Goal: Obtain resource: Download file/media

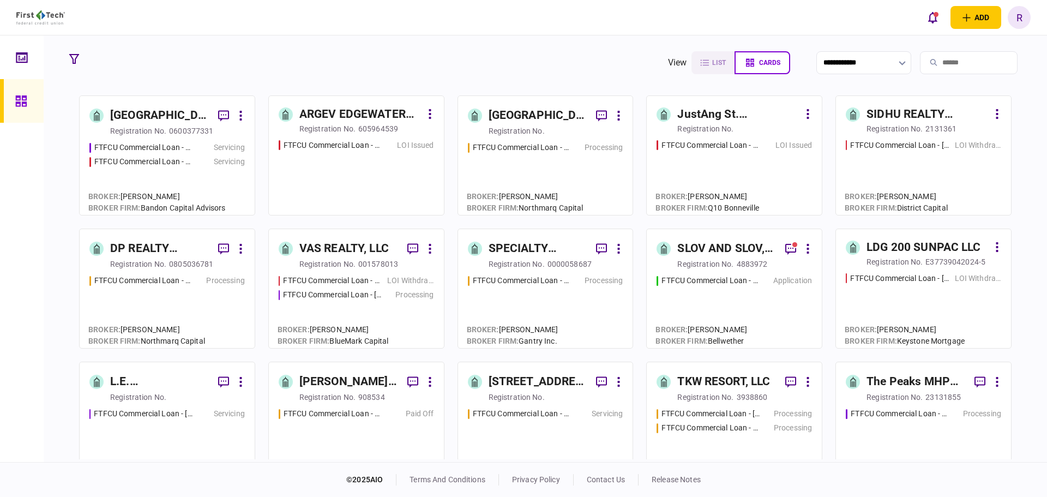
click at [368, 270] on link "VAS REALTY, LLC registration no. 001578013 FTFCU Commercial Loan - 1882 New Sco…" at bounding box center [356, 288] width 176 height 120
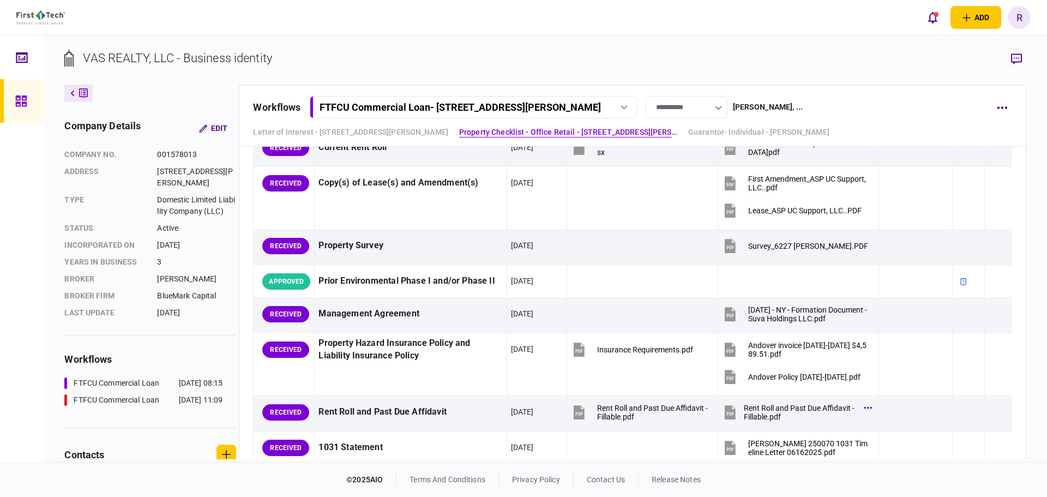
scroll to position [982, 0]
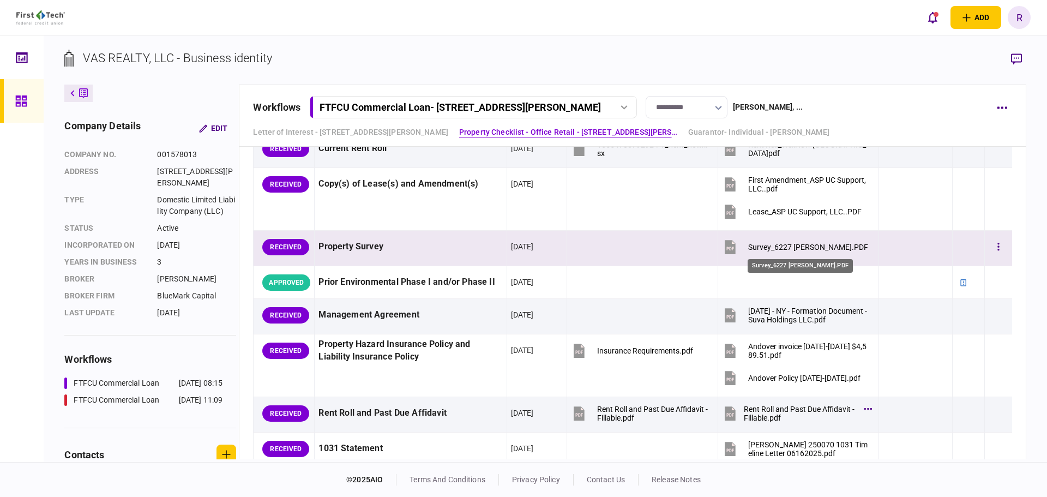
click at [784, 249] on div "Survey_6227 [PERSON_NAME].PDF" at bounding box center [808, 247] width 120 height 9
